Goal: Find specific page/section: Find specific page/section

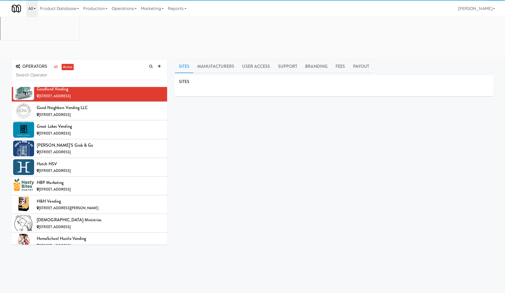
scroll to position [1896, 0]
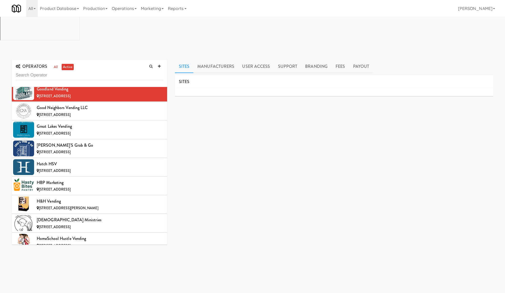
click at [45, 70] on input "text" at bounding box center [90, 75] width 148 height 10
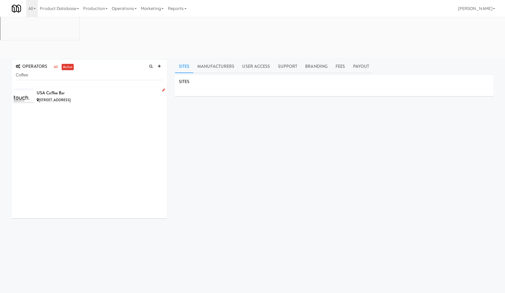
click at [126, 89] on div "USA Coffee Bar" at bounding box center [100, 93] width 127 height 8
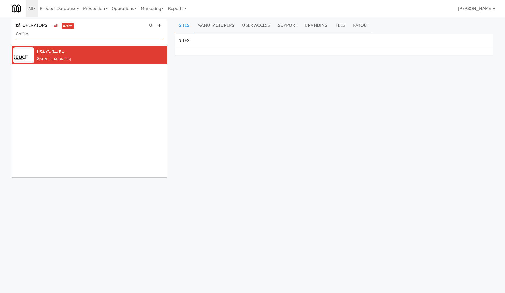
click at [60, 36] on input "Coffee" at bounding box center [90, 34] width 148 height 10
paste input "Valley"
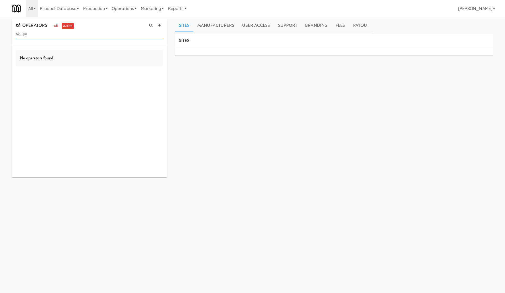
click at [53, 30] on input "Valley" at bounding box center [90, 34] width 148 height 10
click at [52, 30] on input "Valley" at bounding box center [90, 34] width 148 height 10
paste input "Reformed"
type input "Reformed"
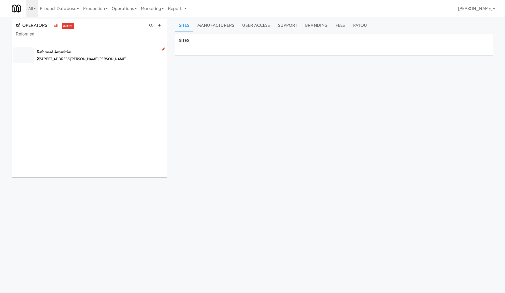
click at [94, 50] on div "Reformed Amenities" at bounding box center [100, 52] width 127 height 8
